Goal: Information Seeking & Learning: Learn about a topic

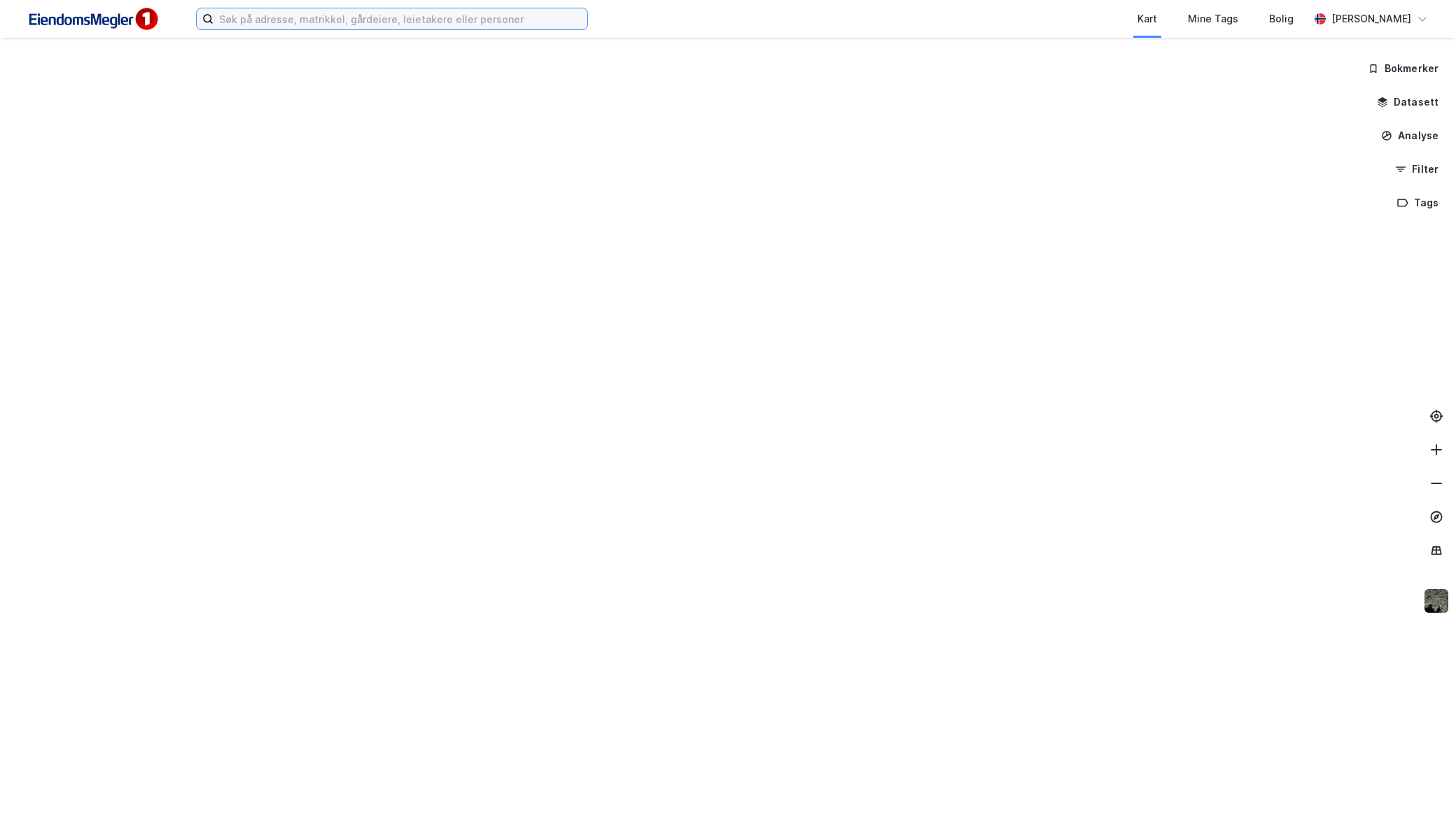
click at [303, 12] on input at bounding box center [400, 19] width 374 height 21
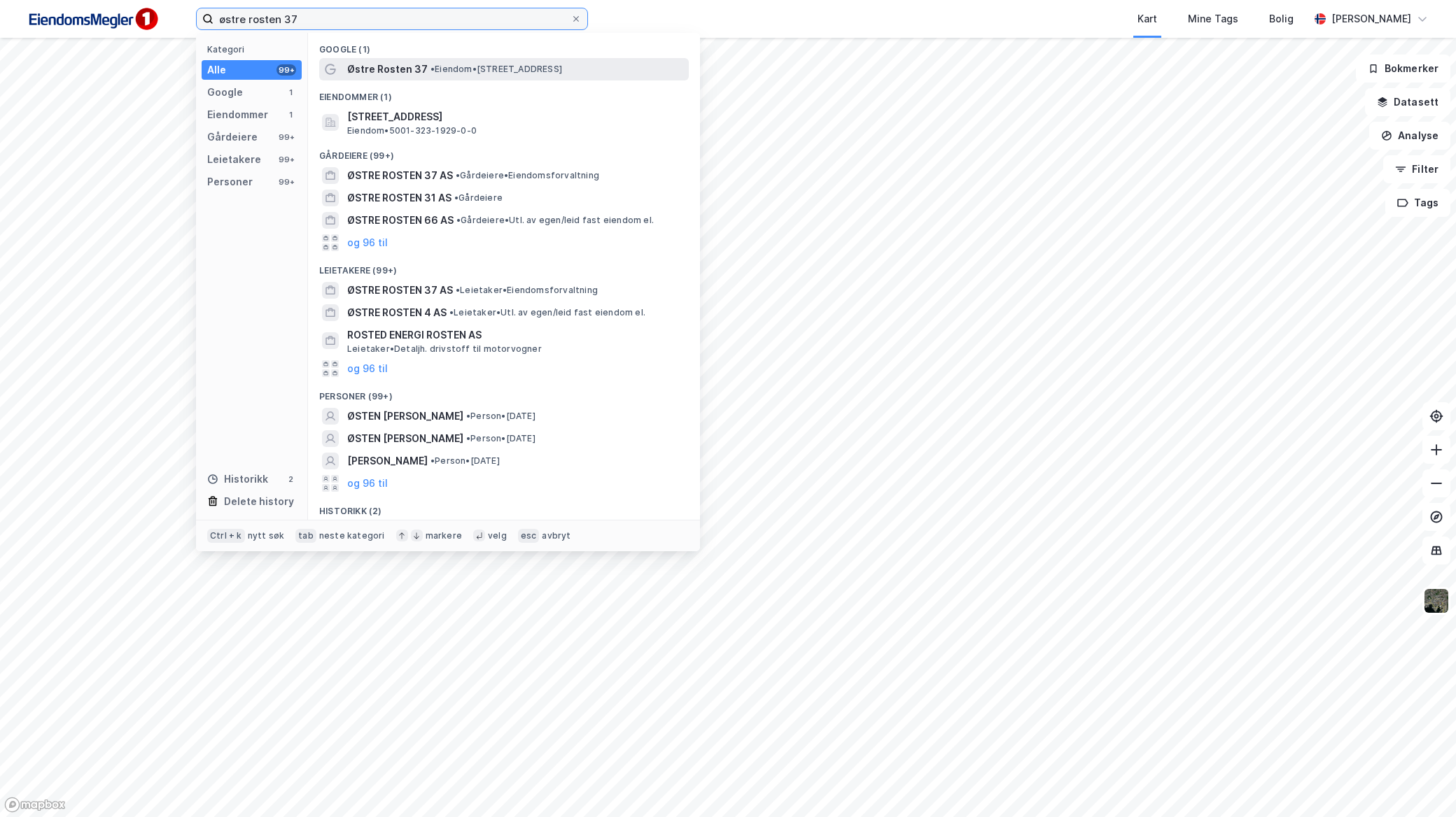
type input "østre rosten 37"
click at [471, 70] on span "• Eiendom • [STREET_ADDRESS]" at bounding box center [496, 69] width 131 height 11
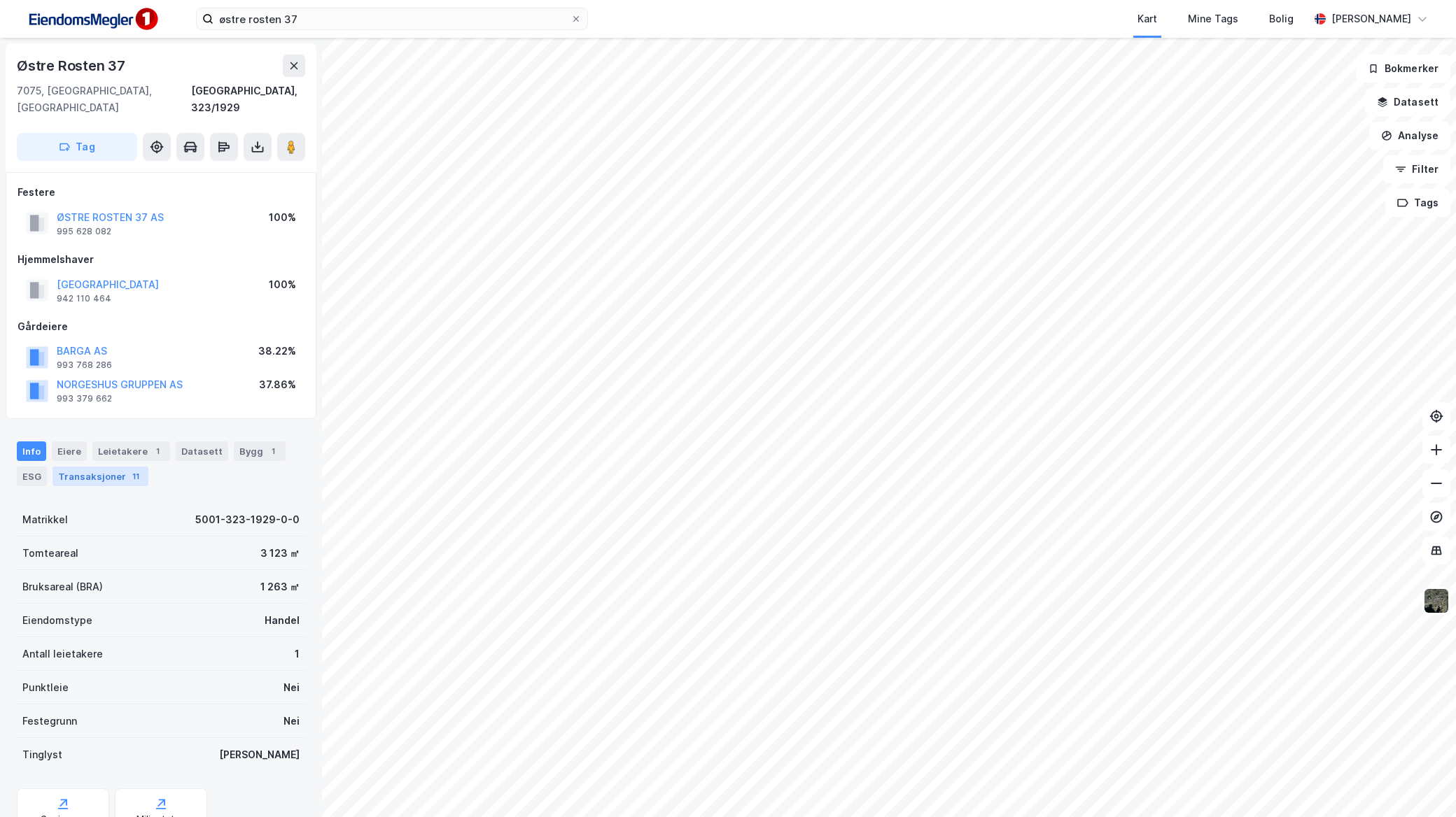
click at [108, 467] on div "Transaksjoner 11" at bounding box center [100, 476] width 95 height 19
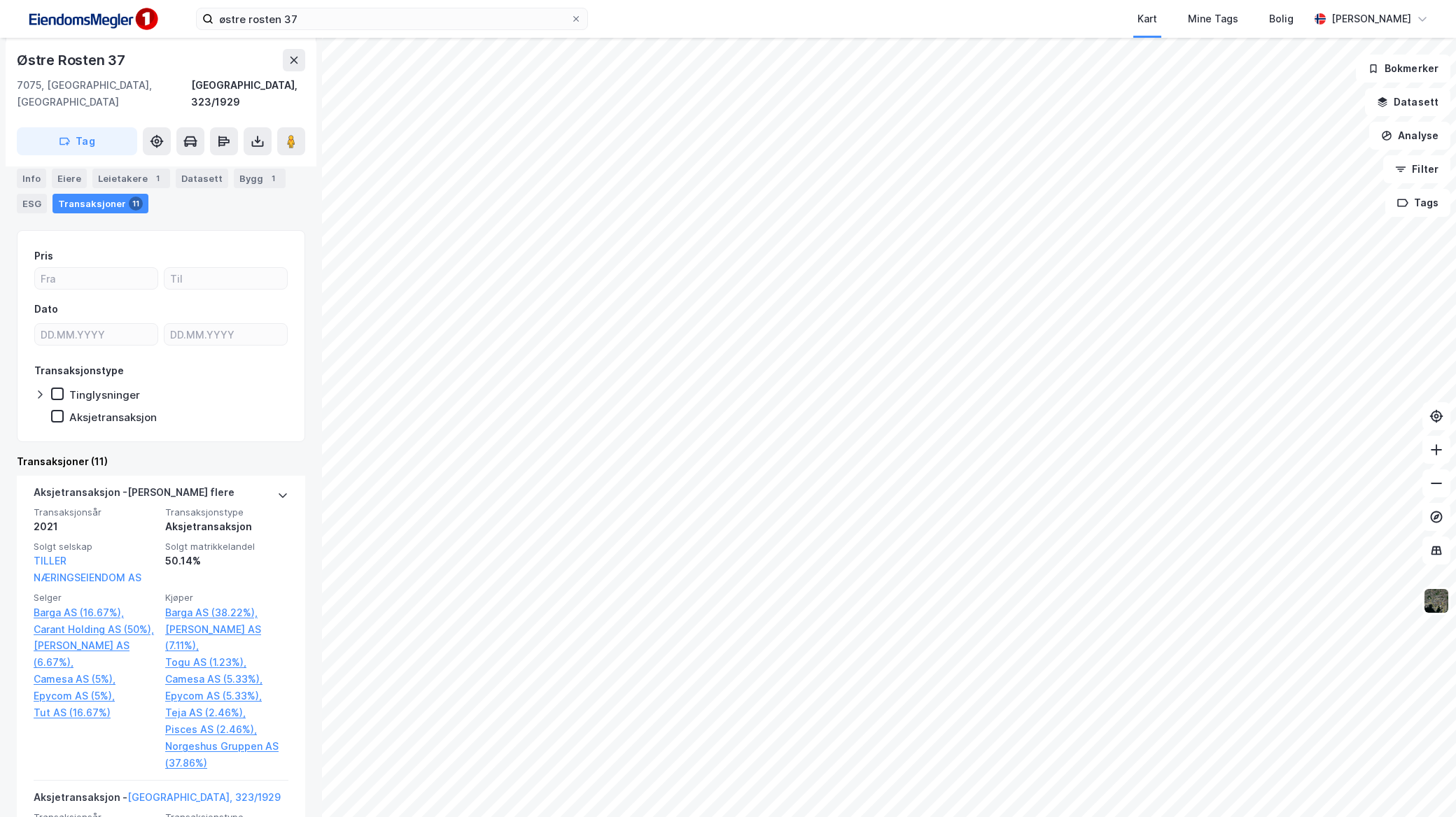
scroll to position [233, 0]
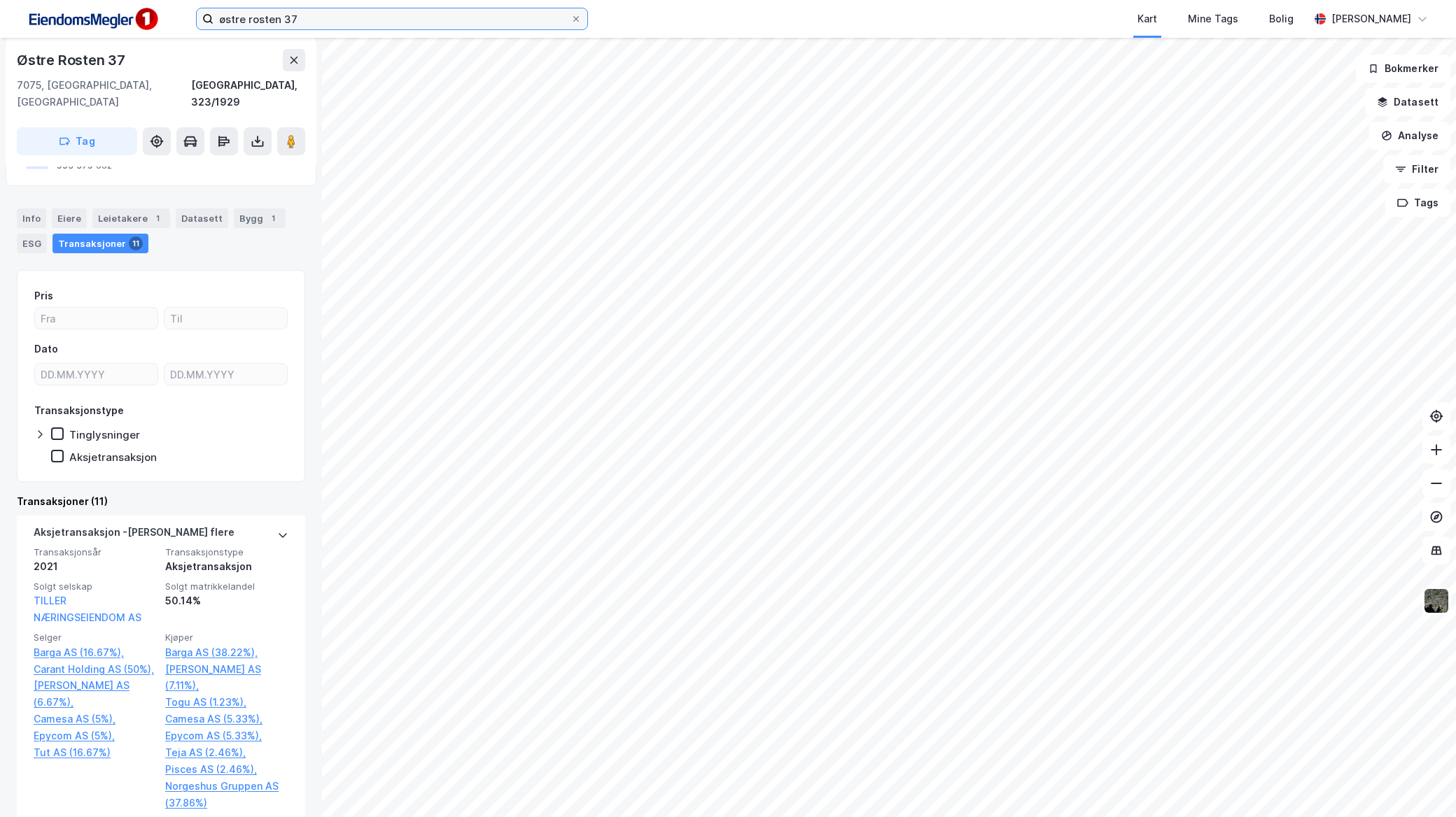
click at [299, 19] on input "østre rosten 37" at bounding box center [392, 19] width 357 height 21
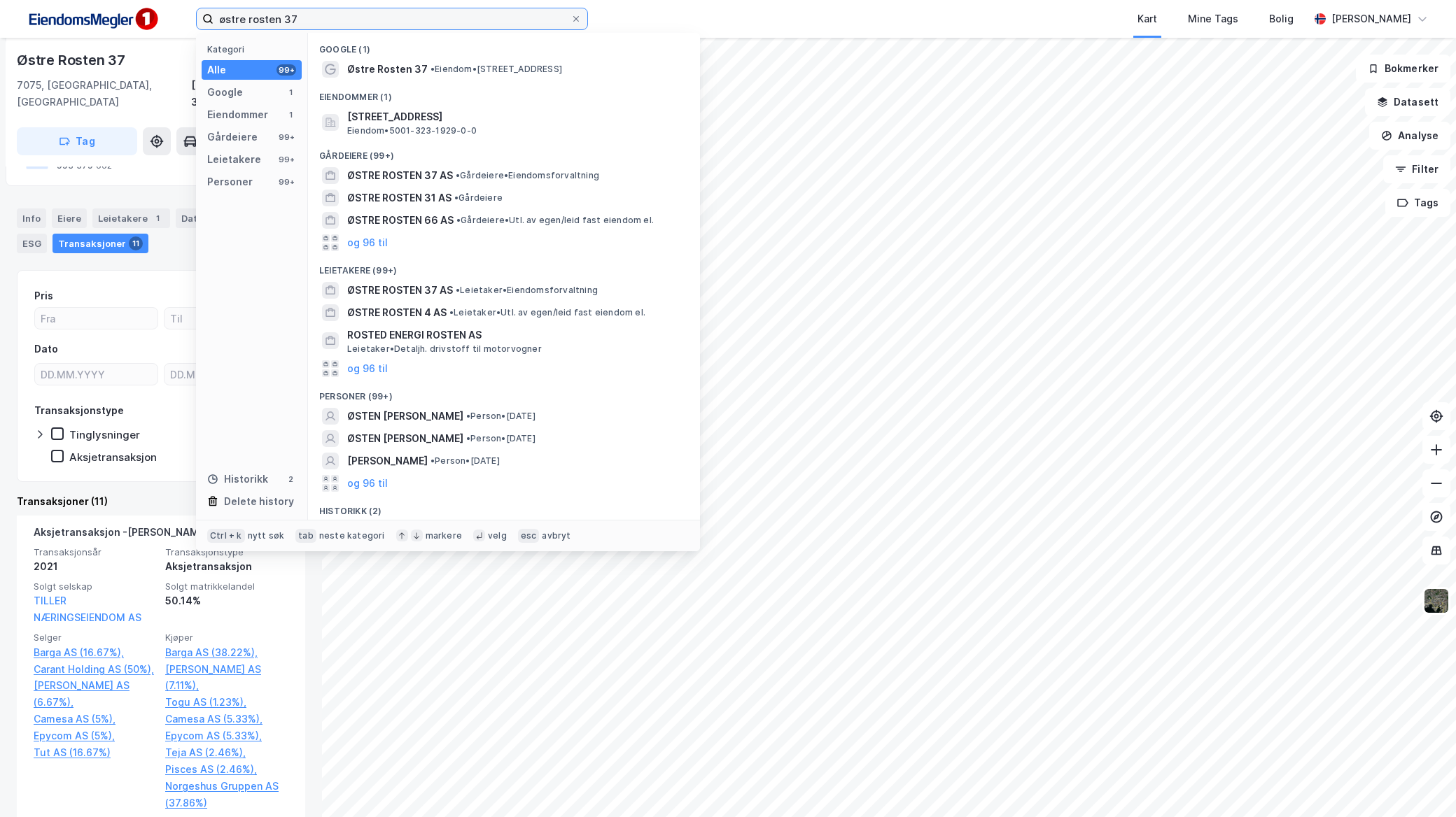
click at [299, 19] on input "østre rosten 37" at bounding box center [392, 19] width 357 height 21
